Goal: Task Accomplishment & Management: Manage account settings

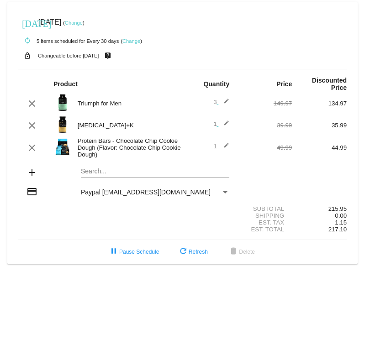
click at [123, 171] on mat-card "[DATE] [DATE] ( Change ) autorenew 5 items scheduled for Every 30 days ( Change…" at bounding box center [182, 132] width 350 height 261
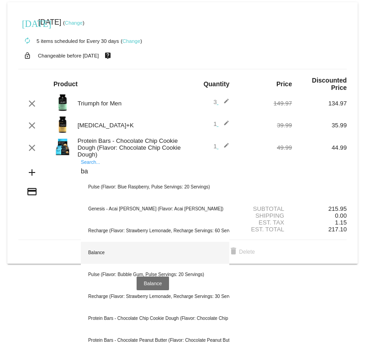
type input "ba"
click at [154, 256] on div "Balance" at bounding box center [155, 253] width 148 height 22
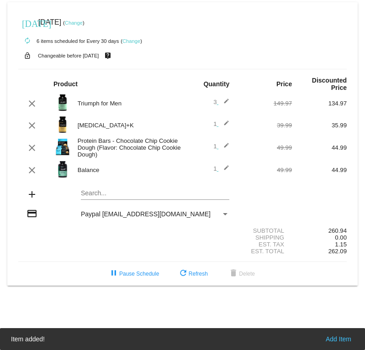
click at [214, 102] on span "3 edit" at bounding box center [221, 102] width 16 height 7
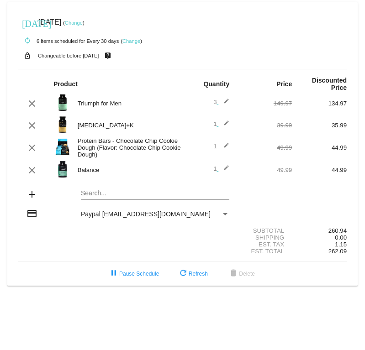
click at [225, 102] on mat-icon "edit" at bounding box center [223, 103] width 11 height 11
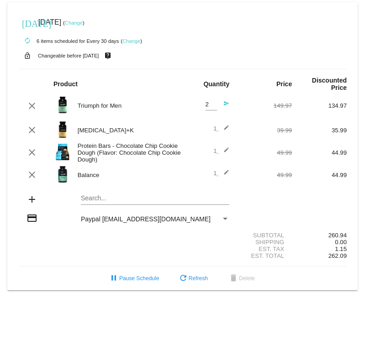
type input "2"
click at [214, 108] on input "2" at bounding box center [210, 104] width 11 height 7
click at [225, 104] on mat-icon "send" at bounding box center [223, 105] width 11 height 11
